Goal: Information Seeking & Learning: Learn about a topic

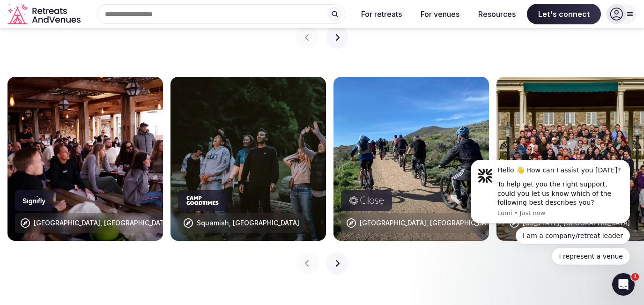
scroll to position [954, 0]
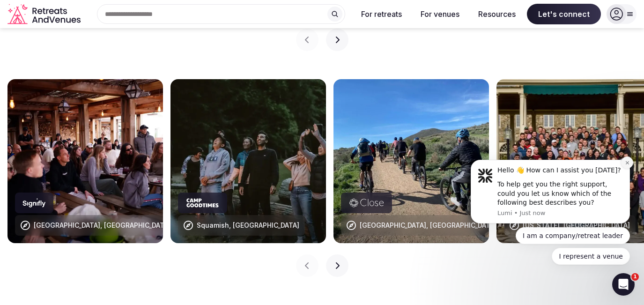
click at [626, 164] on icon "Dismiss notification" at bounding box center [627, 162] width 5 height 5
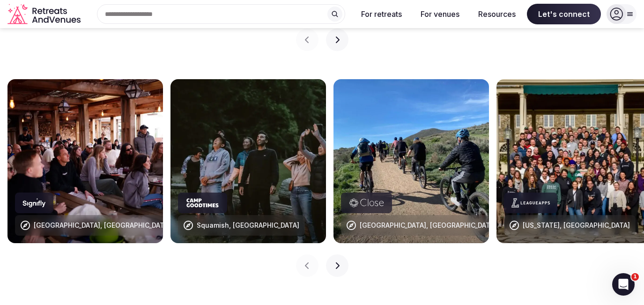
click at [337, 254] on button "Next slide" at bounding box center [337, 265] width 22 height 22
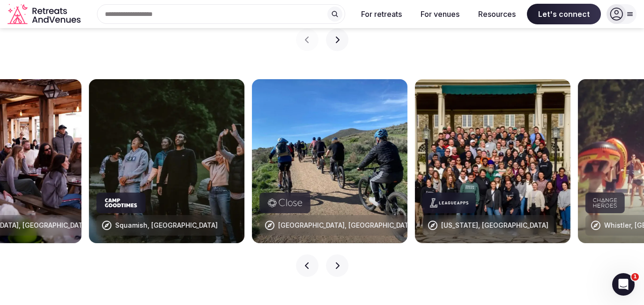
click at [337, 254] on button "Next slide" at bounding box center [337, 265] width 22 height 22
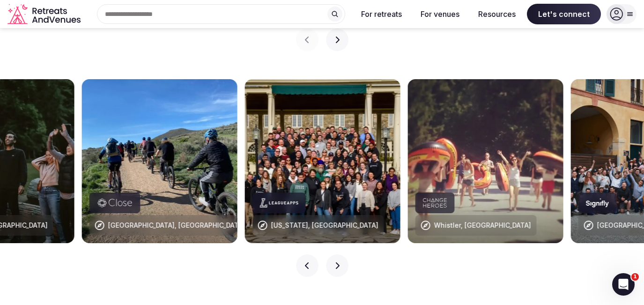
click at [337, 254] on button "Next slide" at bounding box center [337, 265] width 22 height 22
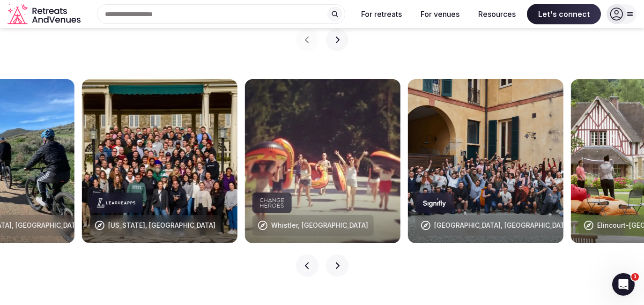
click at [337, 254] on button "Next slide" at bounding box center [337, 265] width 22 height 22
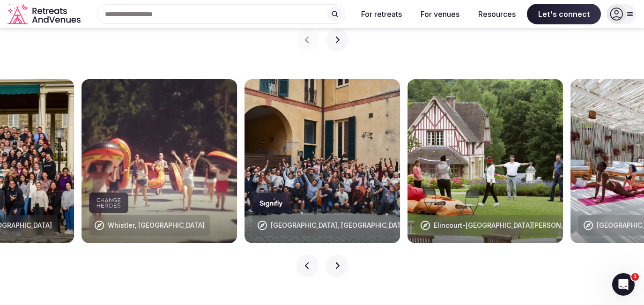
click at [337, 254] on button "Next slide" at bounding box center [337, 265] width 22 height 22
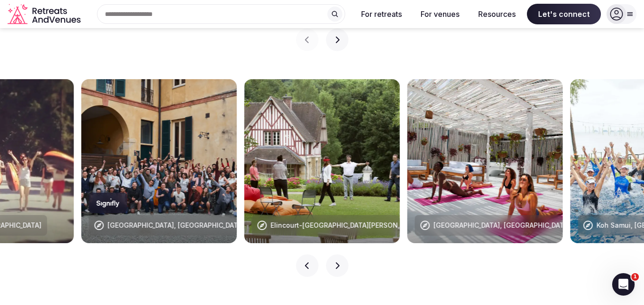
click at [337, 254] on button "Next slide" at bounding box center [337, 265] width 22 height 22
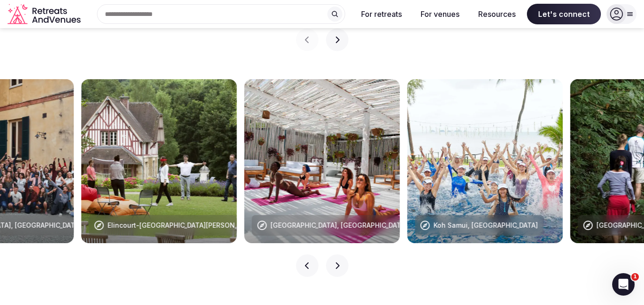
click at [338, 254] on button "Next slide" at bounding box center [337, 265] width 22 height 22
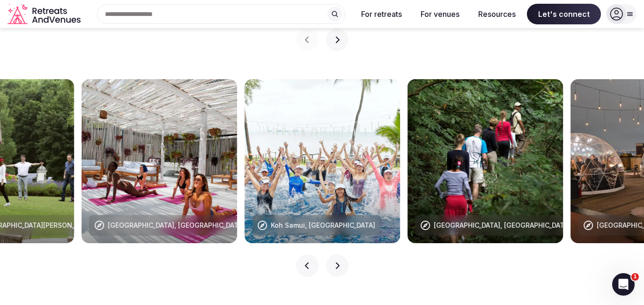
click at [317, 163] on img at bounding box center [322, 161] width 156 height 164
click at [317, 221] on div "Koh Samui, [GEOGRAPHIC_DATA]" at bounding box center [323, 225] width 104 height 9
click at [338, 262] on icon "button" at bounding box center [336, 265] width 7 height 7
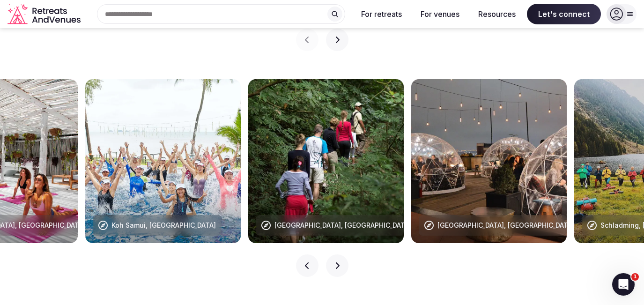
click at [338, 262] on icon "button" at bounding box center [336, 265] width 7 height 7
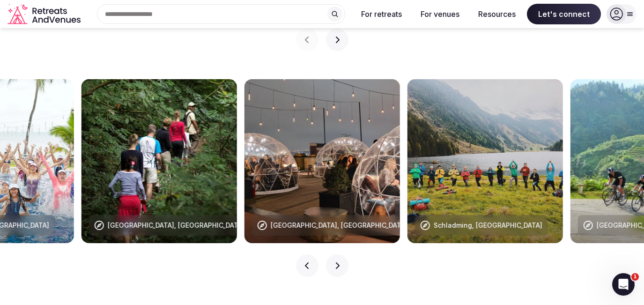
click at [338, 262] on icon "button" at bounding box center [336, 265] width 7 height 7
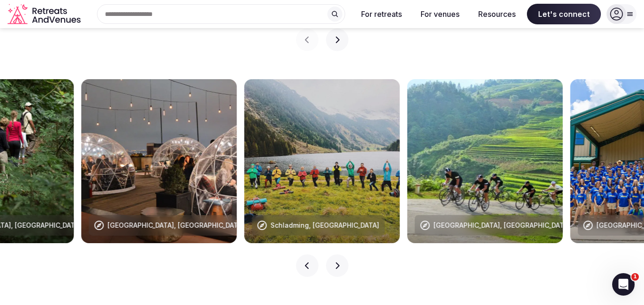
click at [338, 262] on icon "button" at bounding box center [336, 265] width 7 height 7
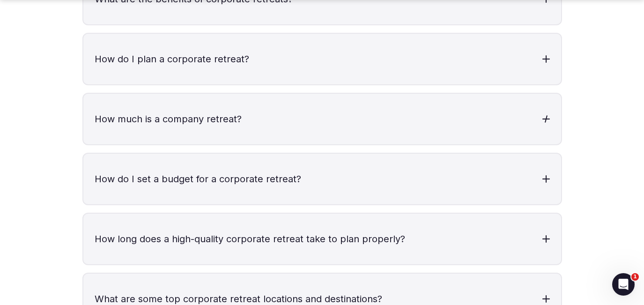
scroll to position [3023, 0]
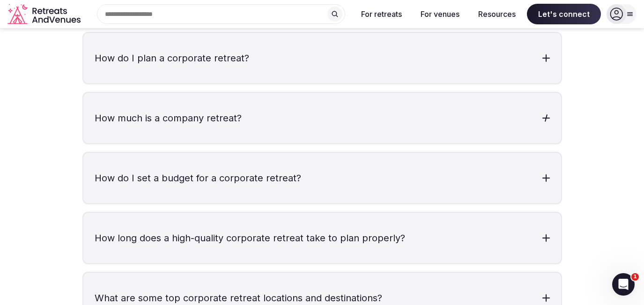
click at [389, 93] on h3 "How much is a company retreat?" at bounding box center [322, 118] width 478 height 51
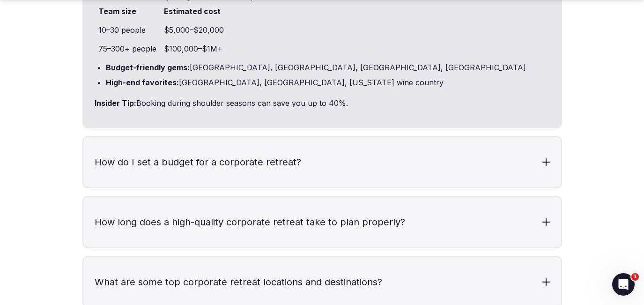
scroll to position [3170, 0]
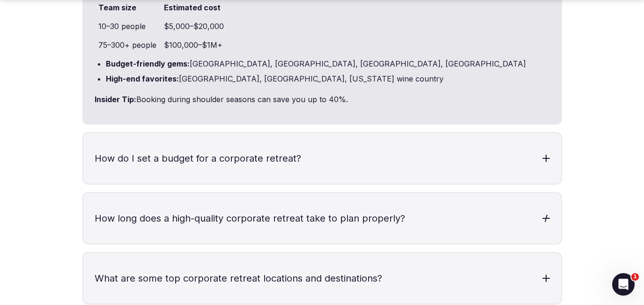
click at [390, 193] on h3 "How long does a high-quality corporate retreat take to plan properly?" at bounding box center [322, 218] width 478 height 51
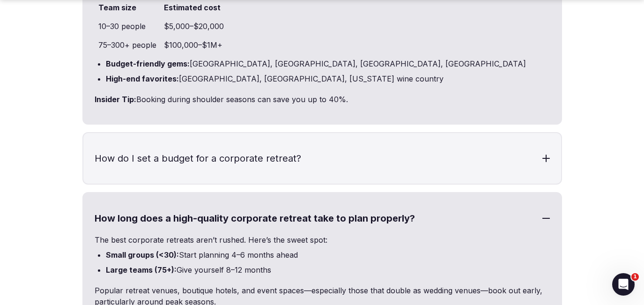
click at [407, 203] on h3 "How long does a high-quality corporate retreat take to plan properly?" at bounding box center [322, 218] width 478 height 51
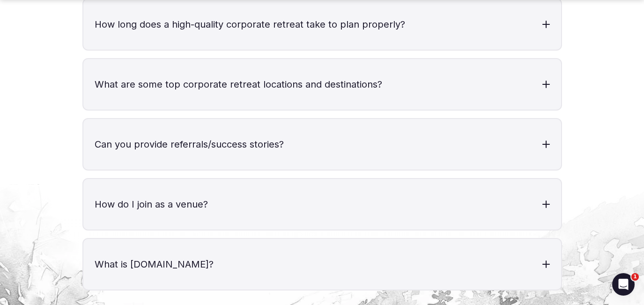
scroll to position [3365, 0]
click at [309, 61] on h3 "What are some top corporate retreat locations and destinations?" at bounding box center [322, 83] width 478 height 51
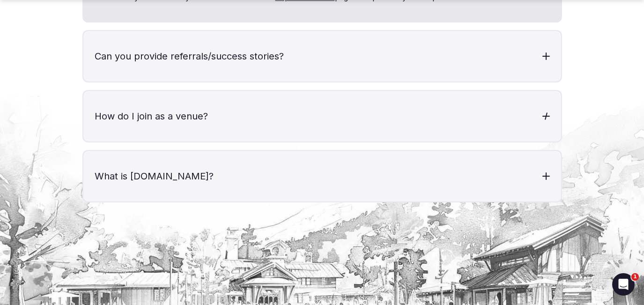
scroll to position [3630, 0]
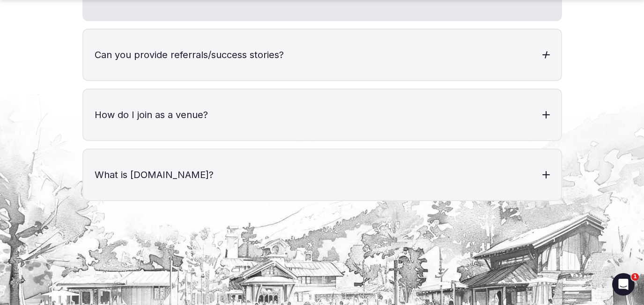
click at [293, 30] on h3 "Can you provide referrals/success stories?" at bounding box center [322, 55] width 478 height 51
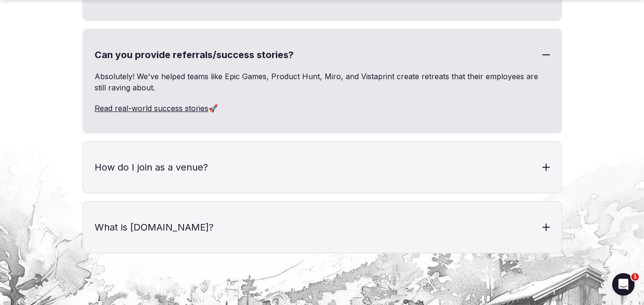
click at [200, 104] on link "Read real-world success stories" at bounding box center [152, 108] width 114 height 9
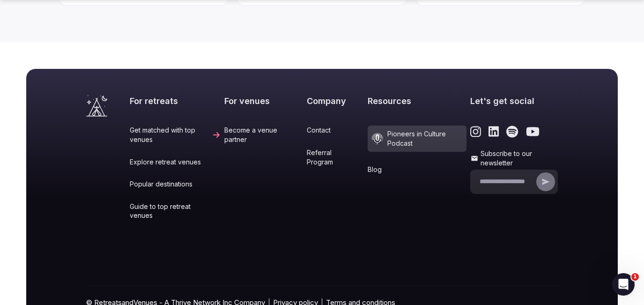
scroll to position [382, 0]
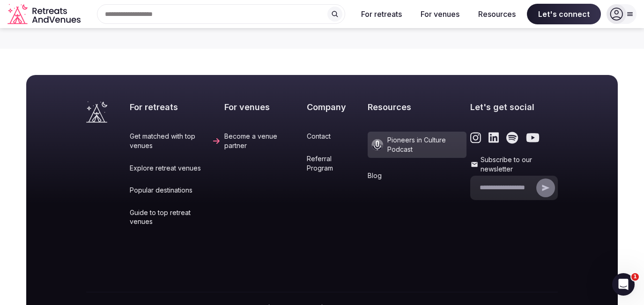
click at [489, 136] on icon "Link to the retreats and venues LinkedIn page" at bounding box center [494, 138] width 11 height 11
